Goal: Task Accomplishment & Management: Manage account settings

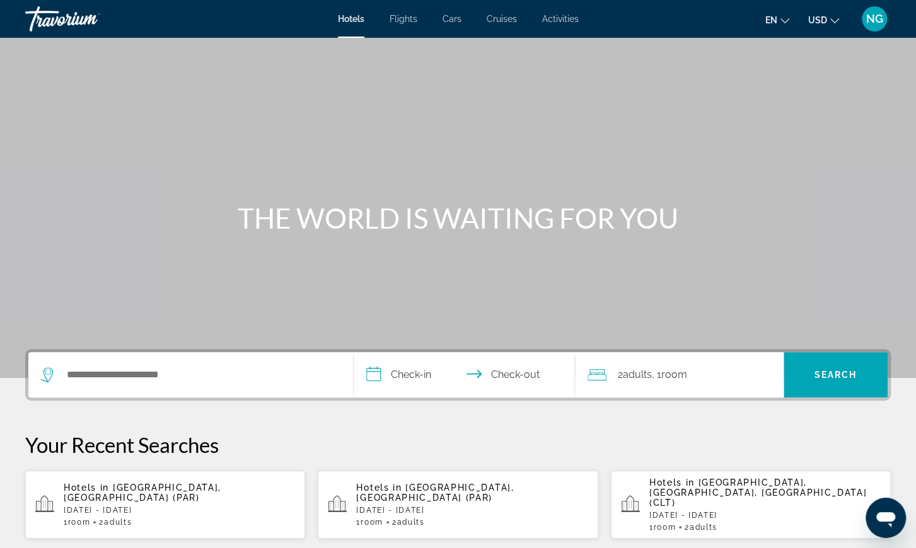
click at [880, 17] on span "NG" at bounding box center [874, 19] width 17 height 13
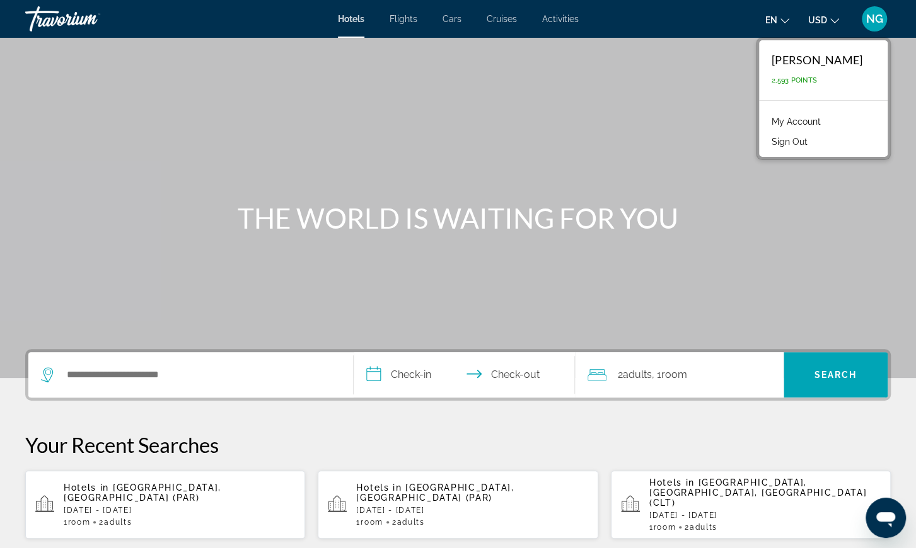
click at [800, 122] on link "My Account" at bounding box center [796, 121] width 62 height 16
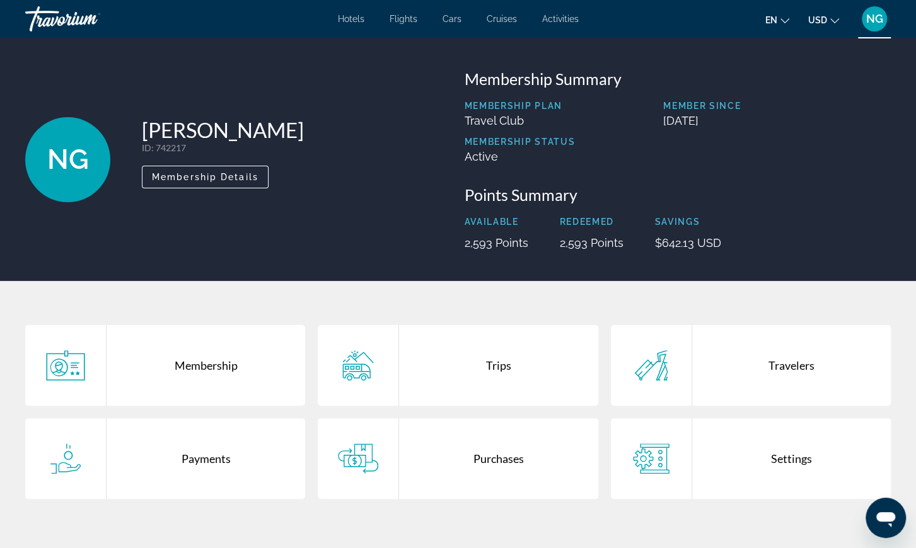
click at [492, 364] on div "Trips" at bounding box center [498, 365] width 198 height 81
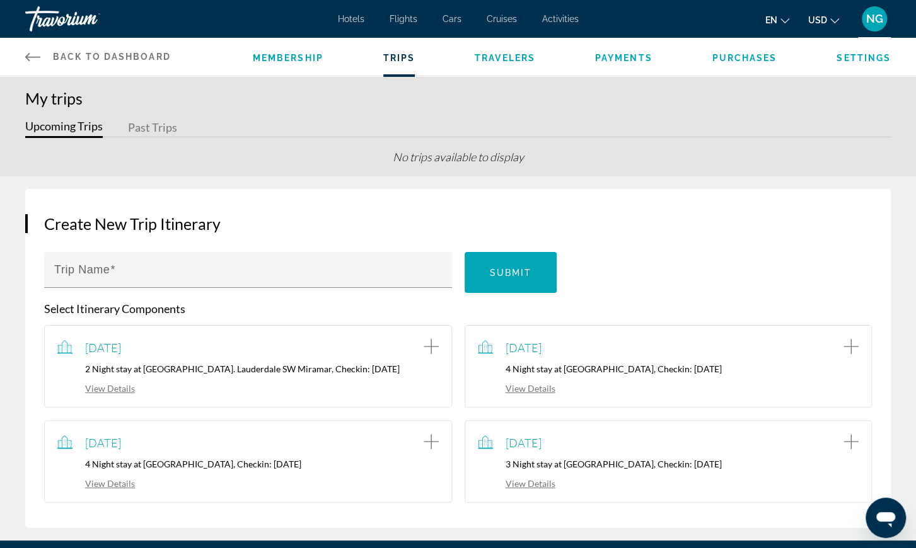
click at [517, 60] on span "Travelers" at bounding box center [505, 58] width 60 height 10
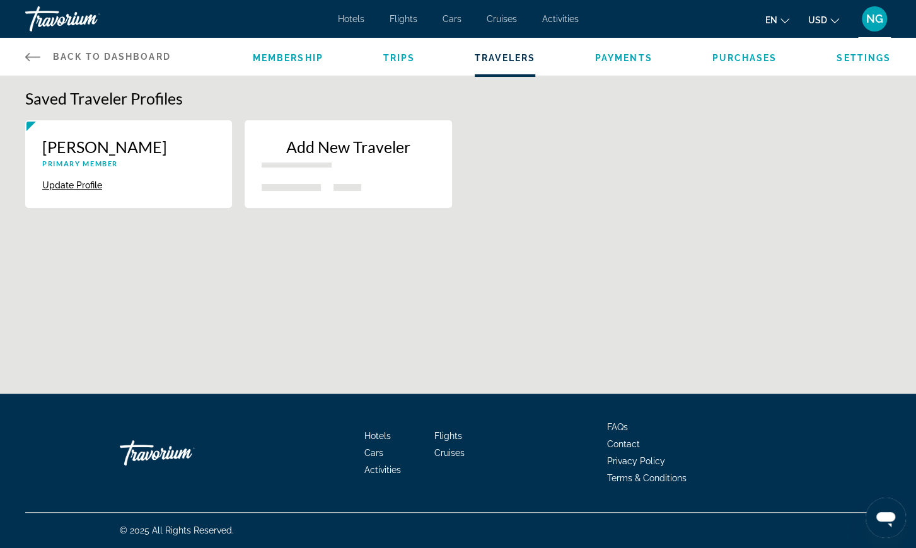
click at [757, 61] on span "Purchases" at bounding box center [743, 58] width 65 height 10
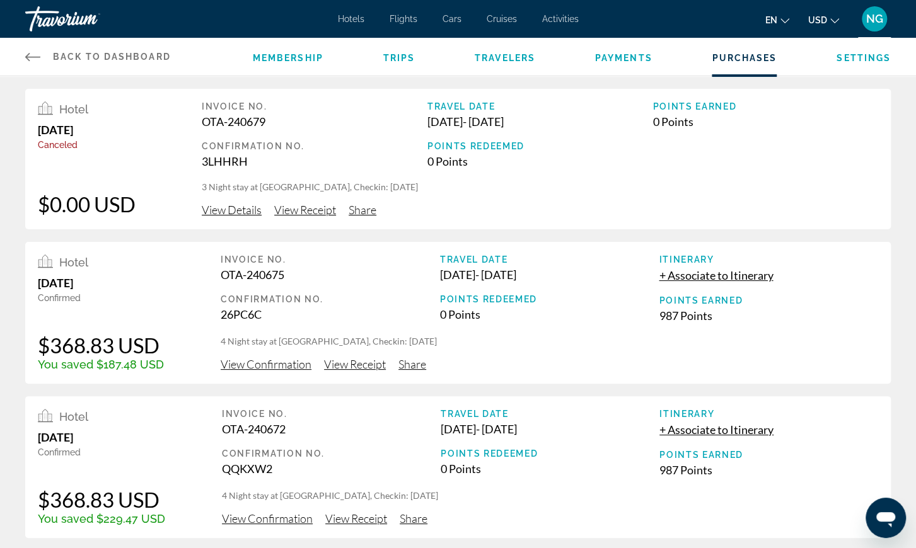
click at [870, 58] on span "Settings" at bounding box center [863, 58] width 54 height 10
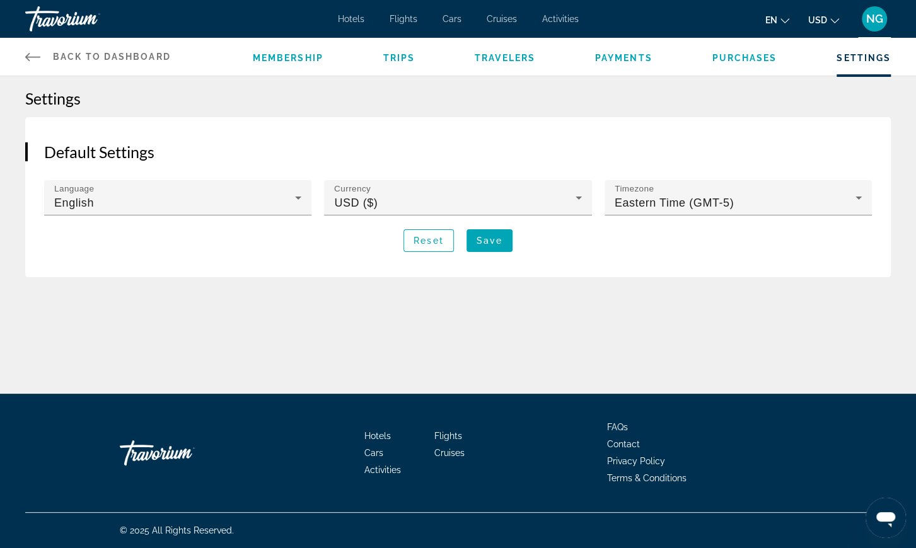
click at [873, 19] on span "NG" at bounding box center [874, 19] width 17 height 13
